Goal: Information Seeking & Learning: Learn about a topic

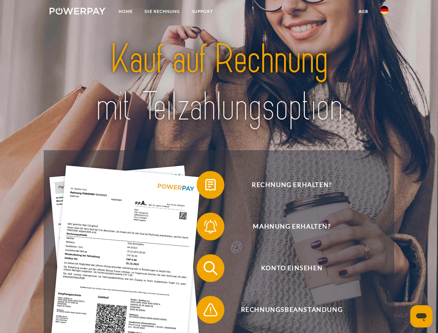
click at [77, 12] on img at bounding box center [78, 11] width 56 height 7
click at [384, 12] on img at bounding box center [384, 10] width 8 height 8
click at [363, 11] on link "agb" at bounding box center [362, 11] width 21 height 12
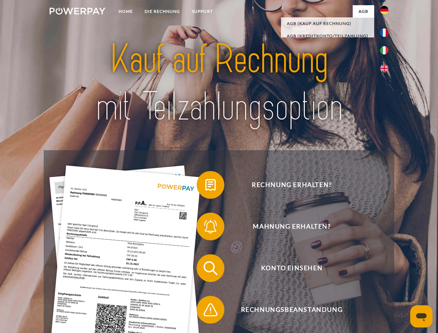
click at [205, 186] on span at bounding box center [200, 184] width 35 height 35
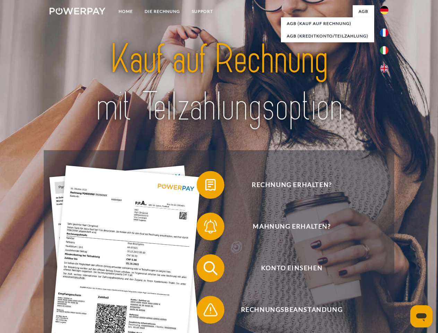
click at [205, 228] on span at bounding box center [200, 226] width 35 height 35
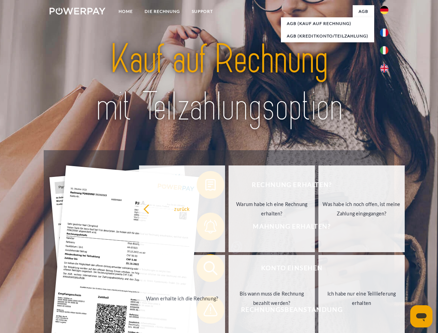
click at [228, 269] on link "Bis wann muss die Rechnung bezahlt werden?" at bounding box center [271, 298] width 86 height 87
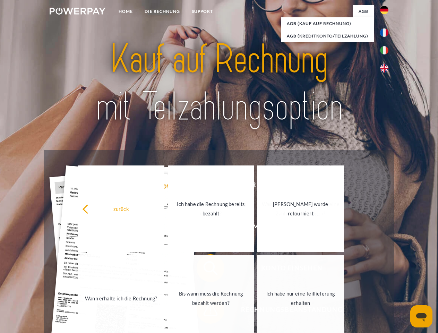
click at [257, 311] on link "Ich habe nur eine Teillieferung erhalten" at bounding box center [300, 298] width 86 height 87
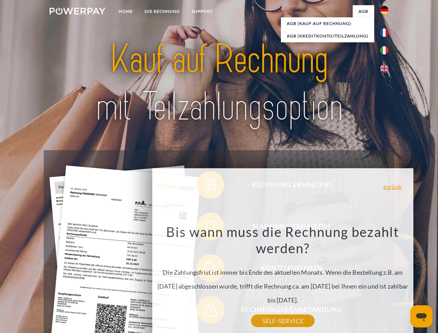
click at [421, 316] on icon "Messaging-Fenster öffnen" at bounding box center [421, 317] width 10 height 8
